Goal: Find specific page/section: Find specific page/section

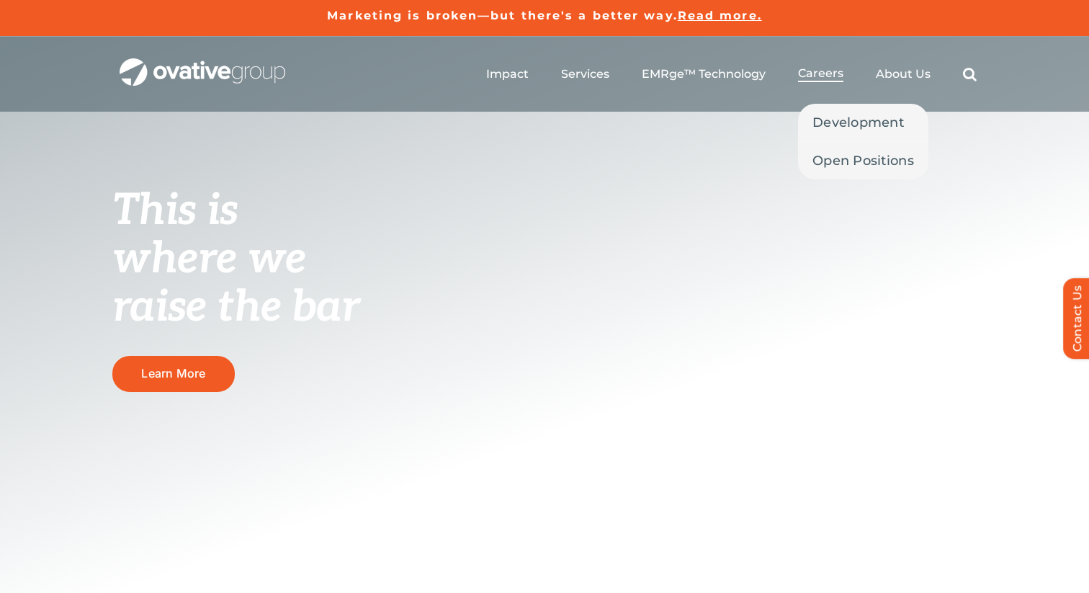
click at [830, 71] on span "Careers" at bounding box center [820, 73] width 45 height 14
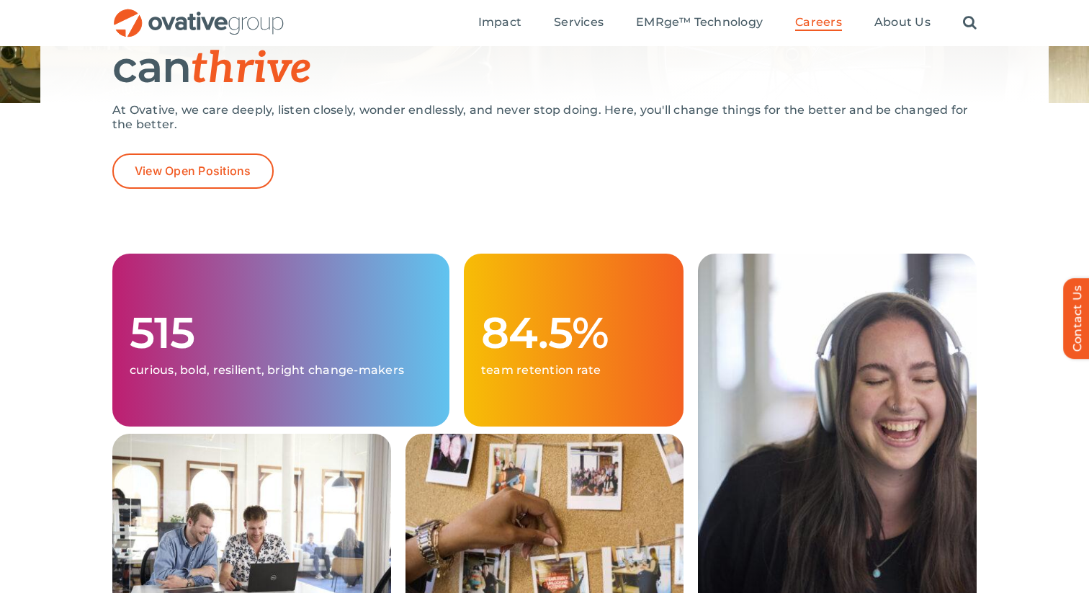
scroll to position [151, 0]
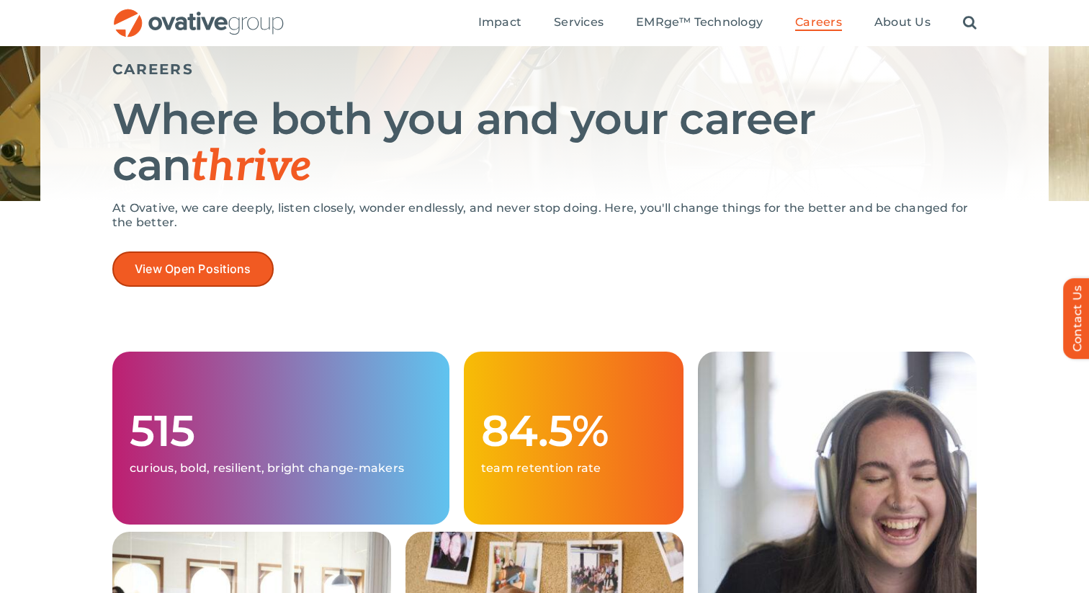
click at [256, 262] on link "View Open Positions" at bounding box center [192, 268] width 161 height 35
